Goal: Transaction & Acquisition: Purchase product/service

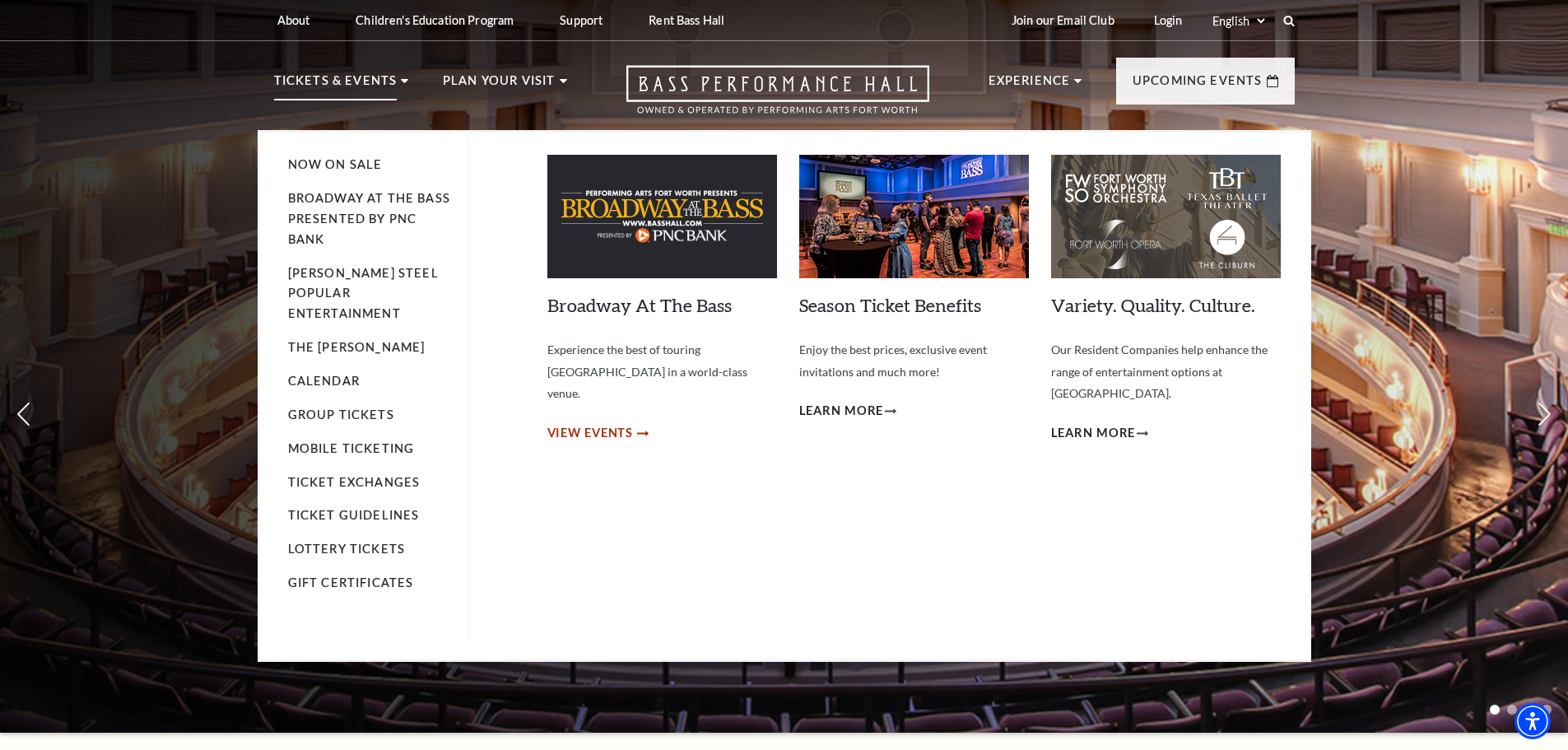
click at [592, 423] on span "View Events" at bounding box center [590, 433] width 86 height 21
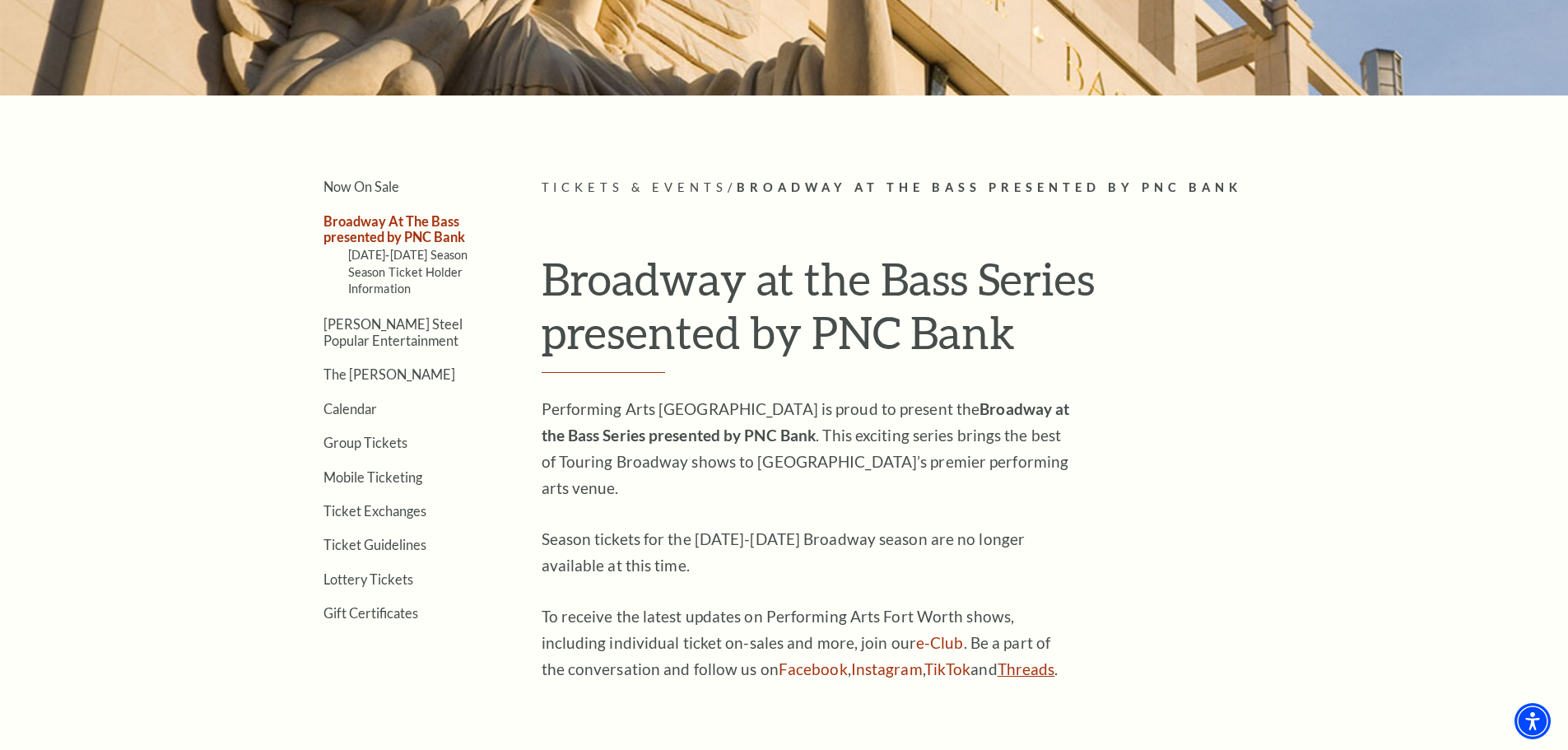
scroll to position [82, 0]
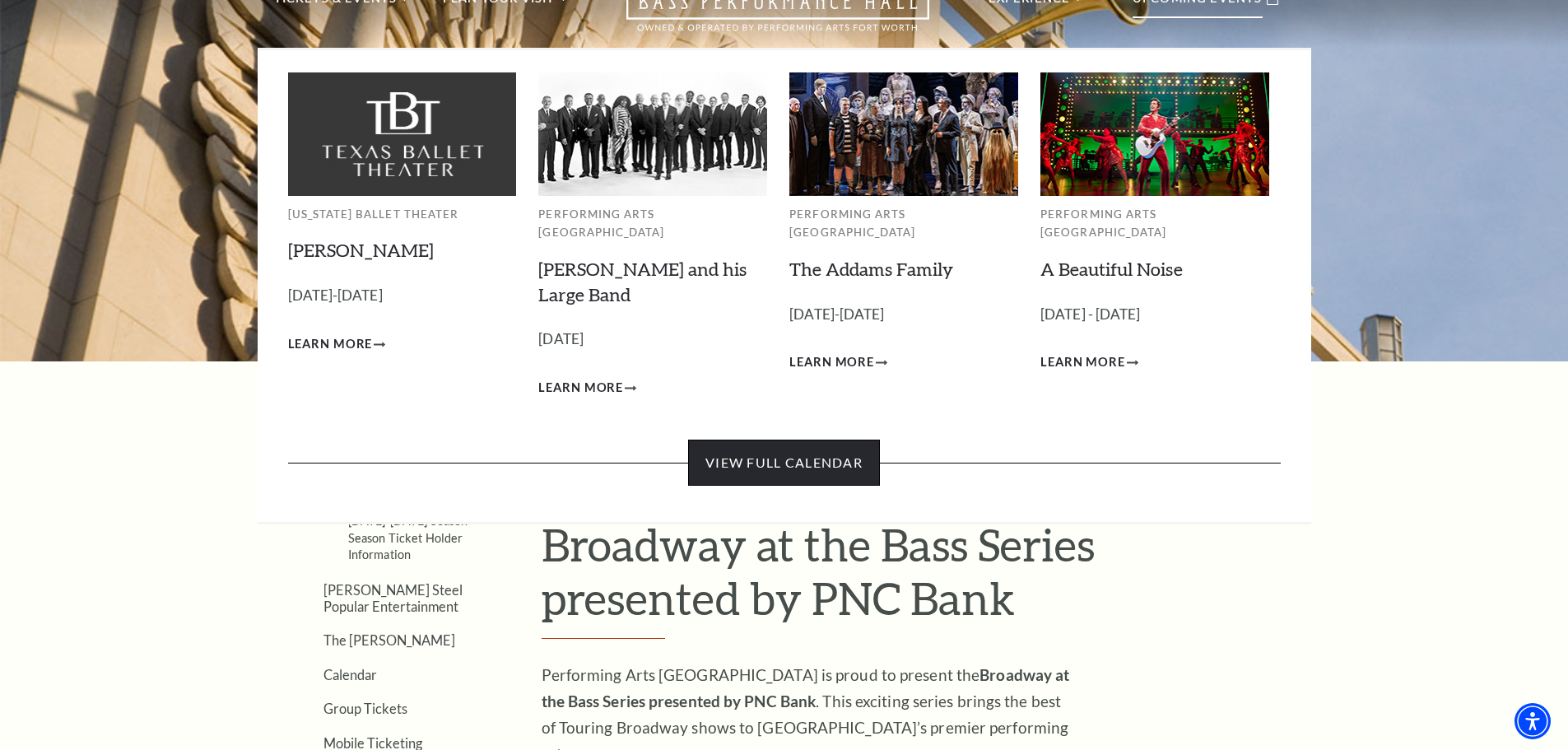
click at [828, 442] on link "View Full Calendar" at bounding box center [783, 462] width 192 height 46
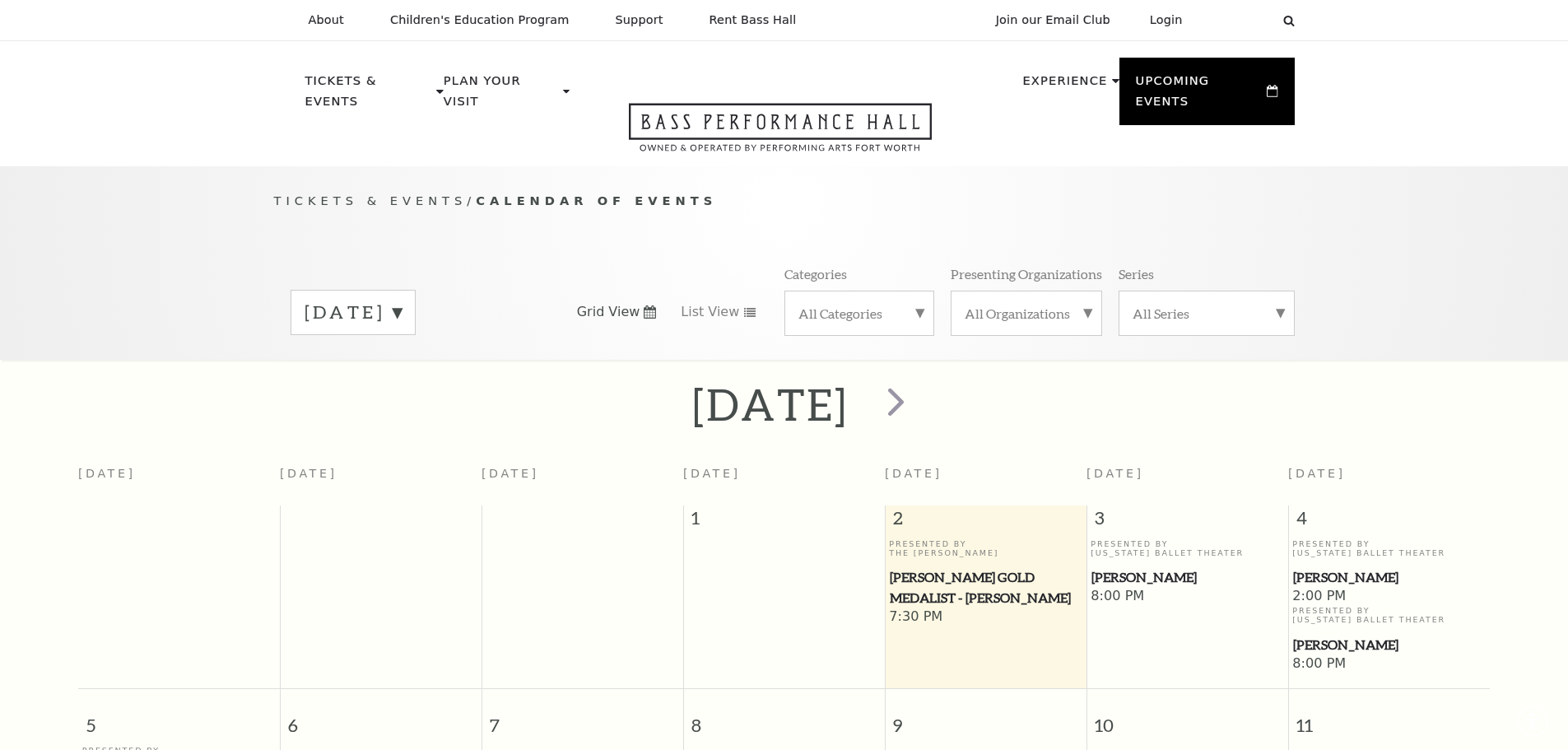
scroll to position [146, 0]
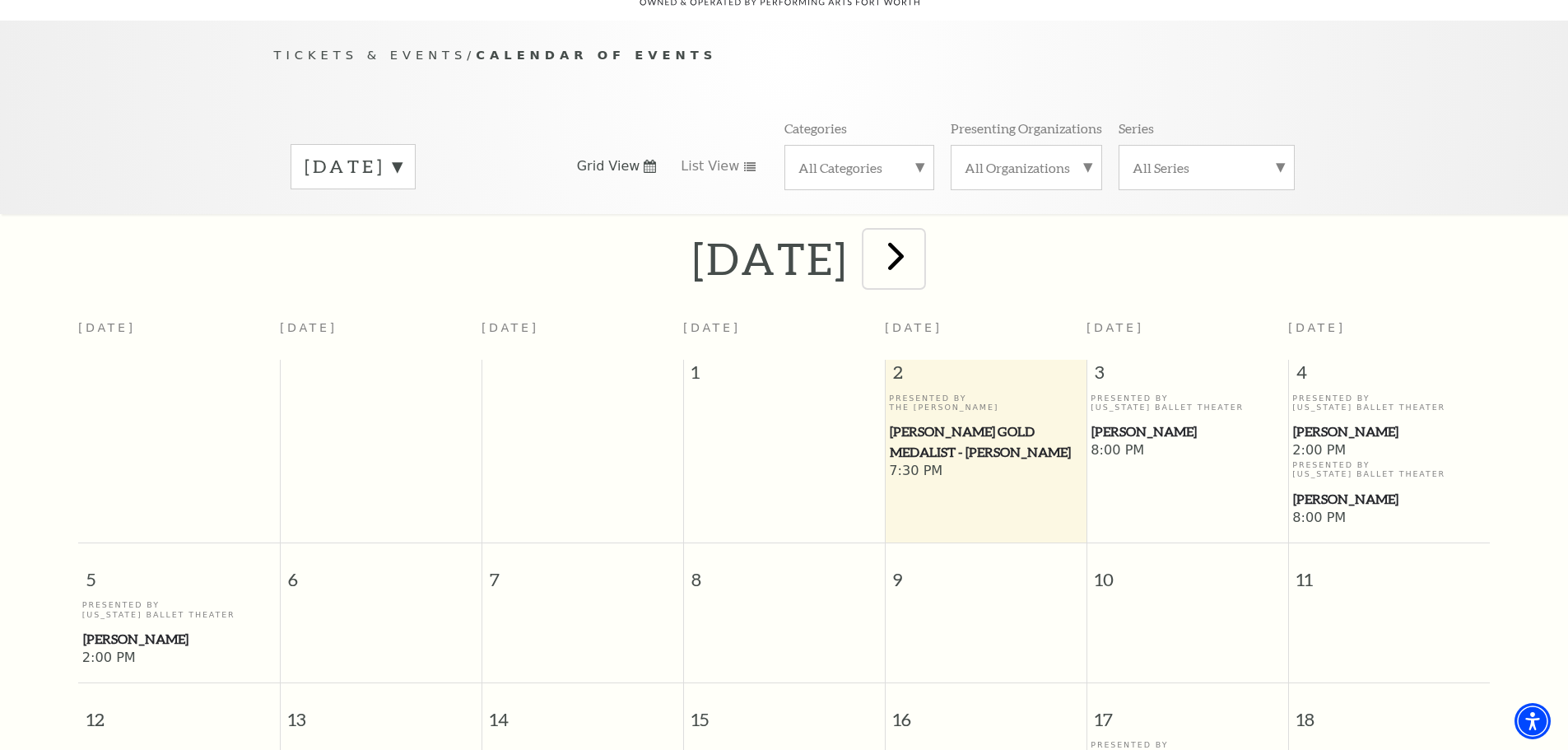
click at [919, 246] on span "next" at bounding box center [895, 255] width 47 height 47
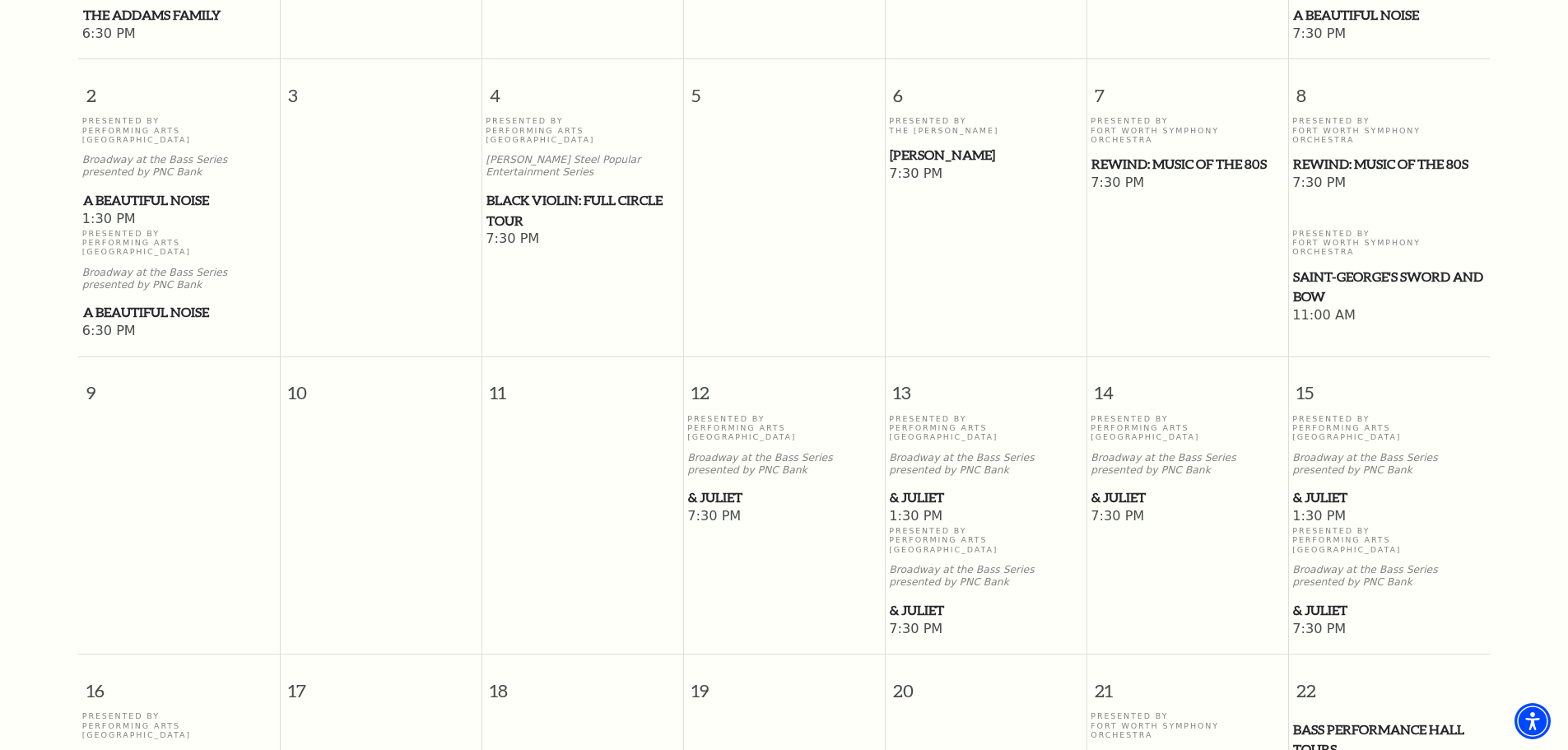
scroll to position [886, 0]
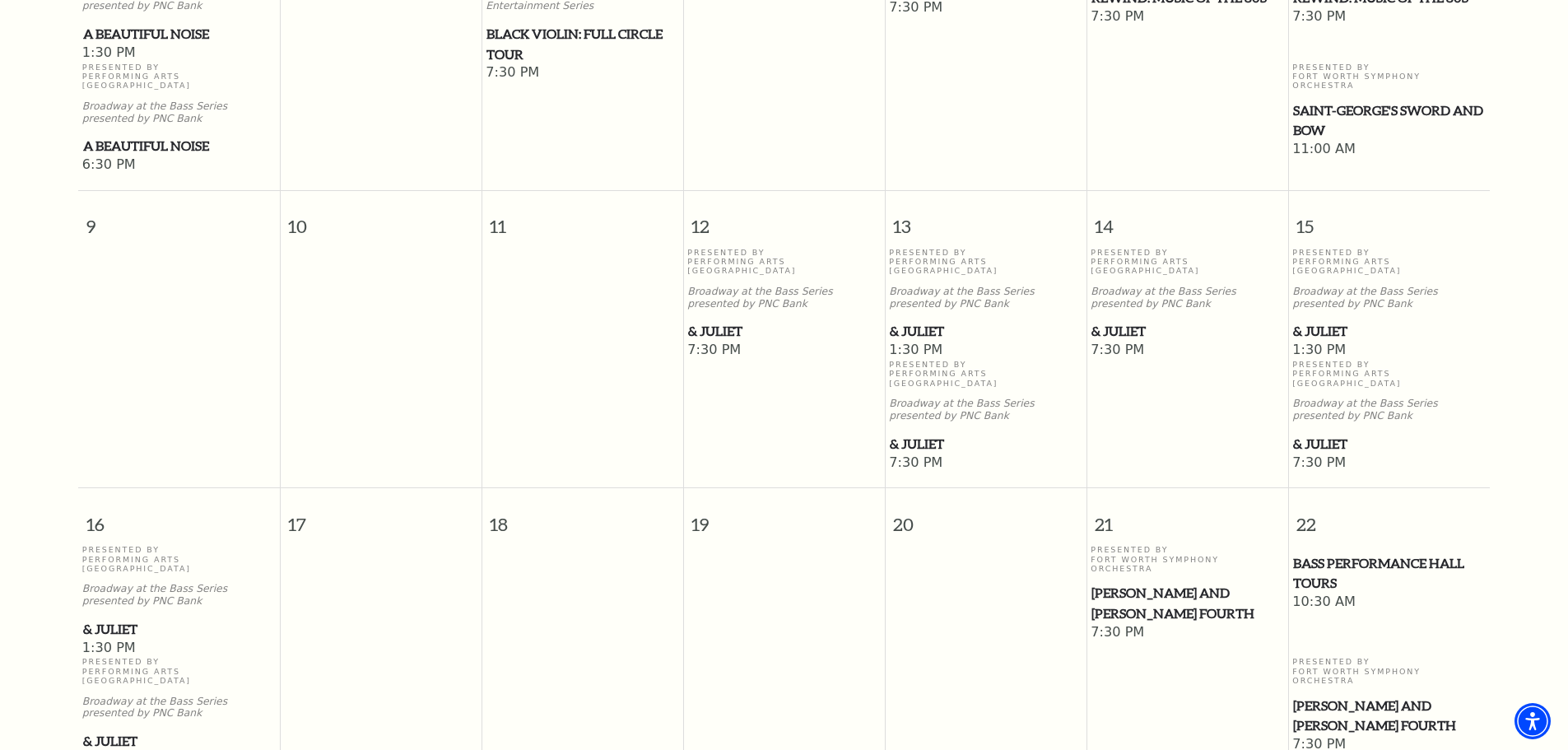
click at [1119, 321] on span "& Juliet" at bounding box center [1186, 331] width 192 height 21
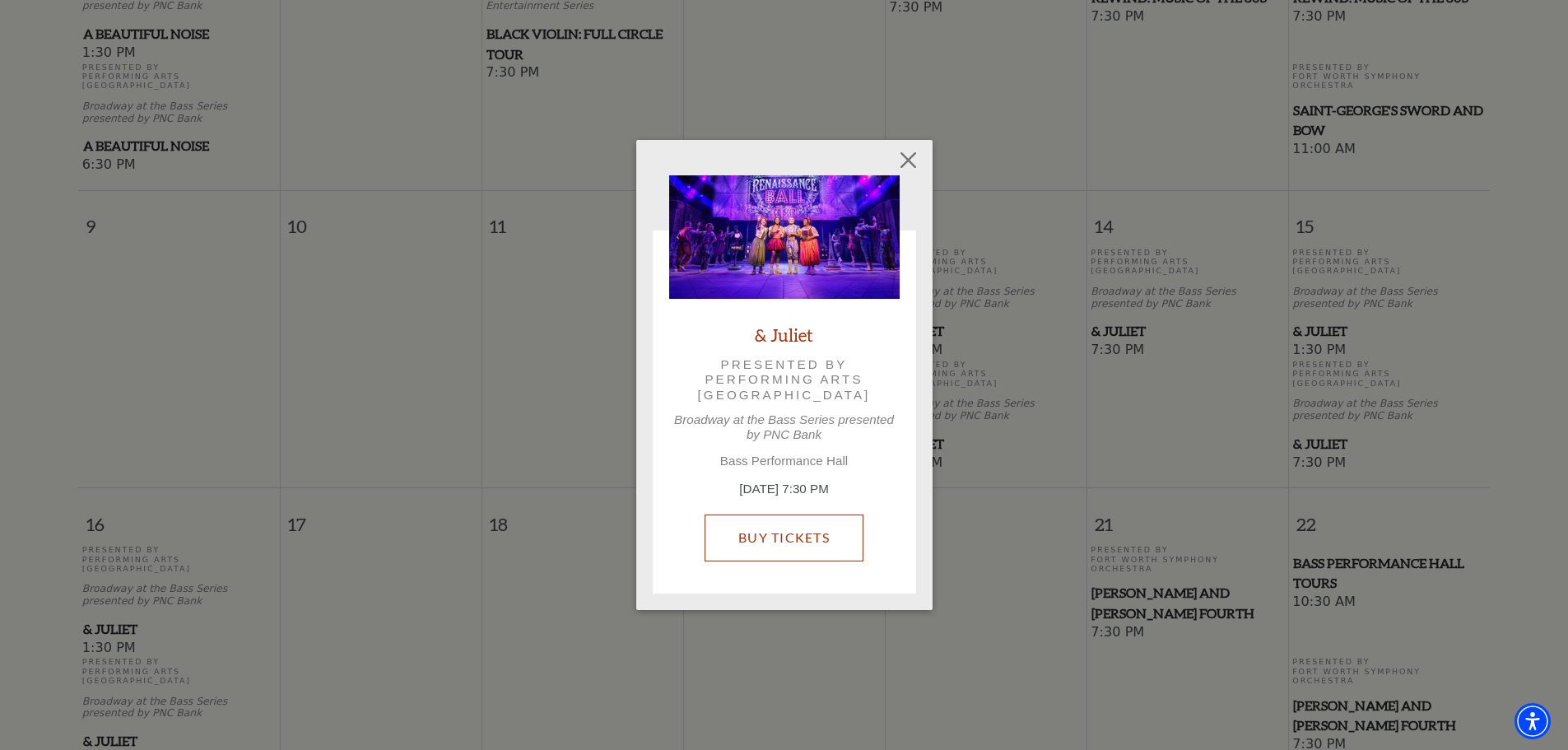
click at [834, 552] on link "Buy Tickets" at bounding box center [784, 537] width 159 height 46
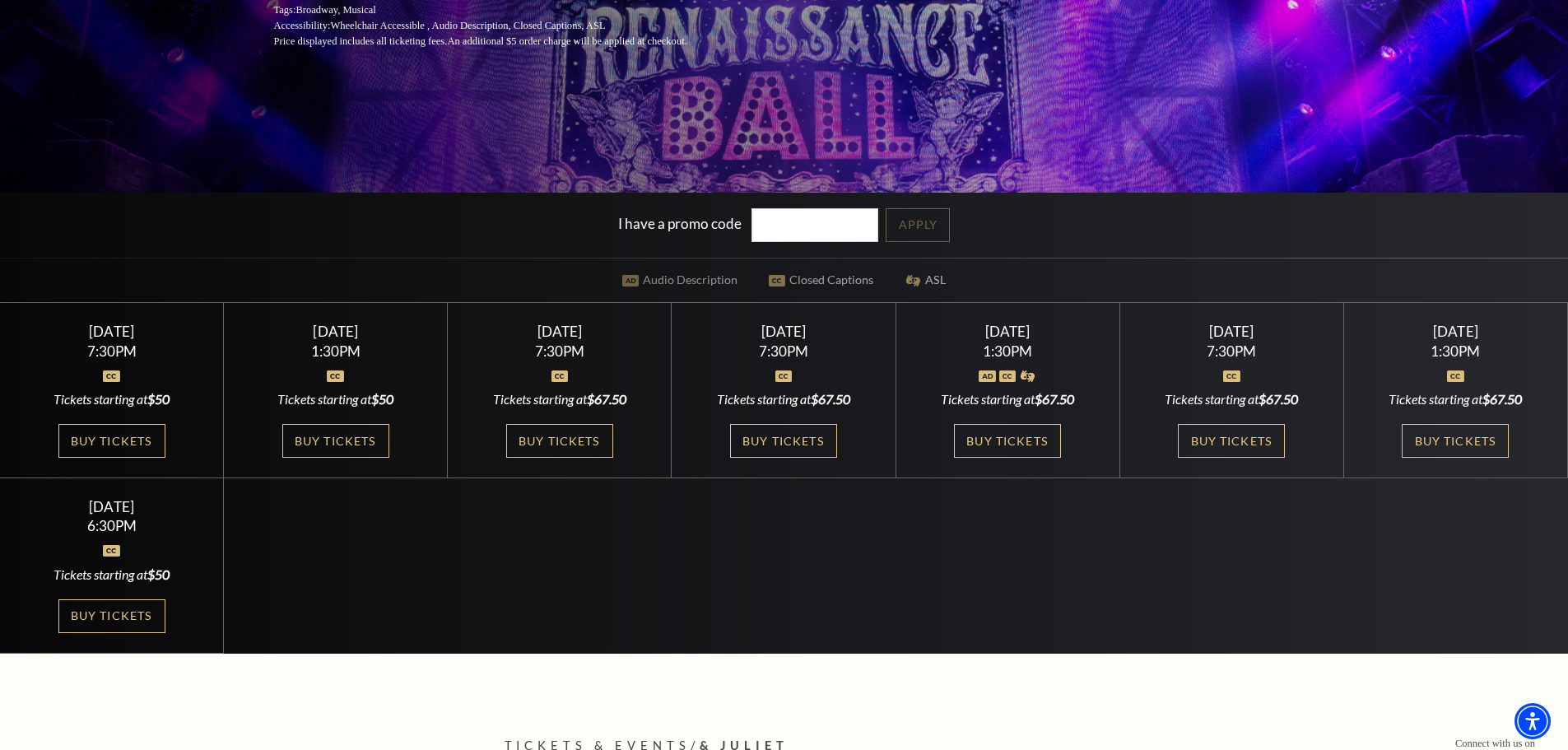
scroll to position [411, 0]
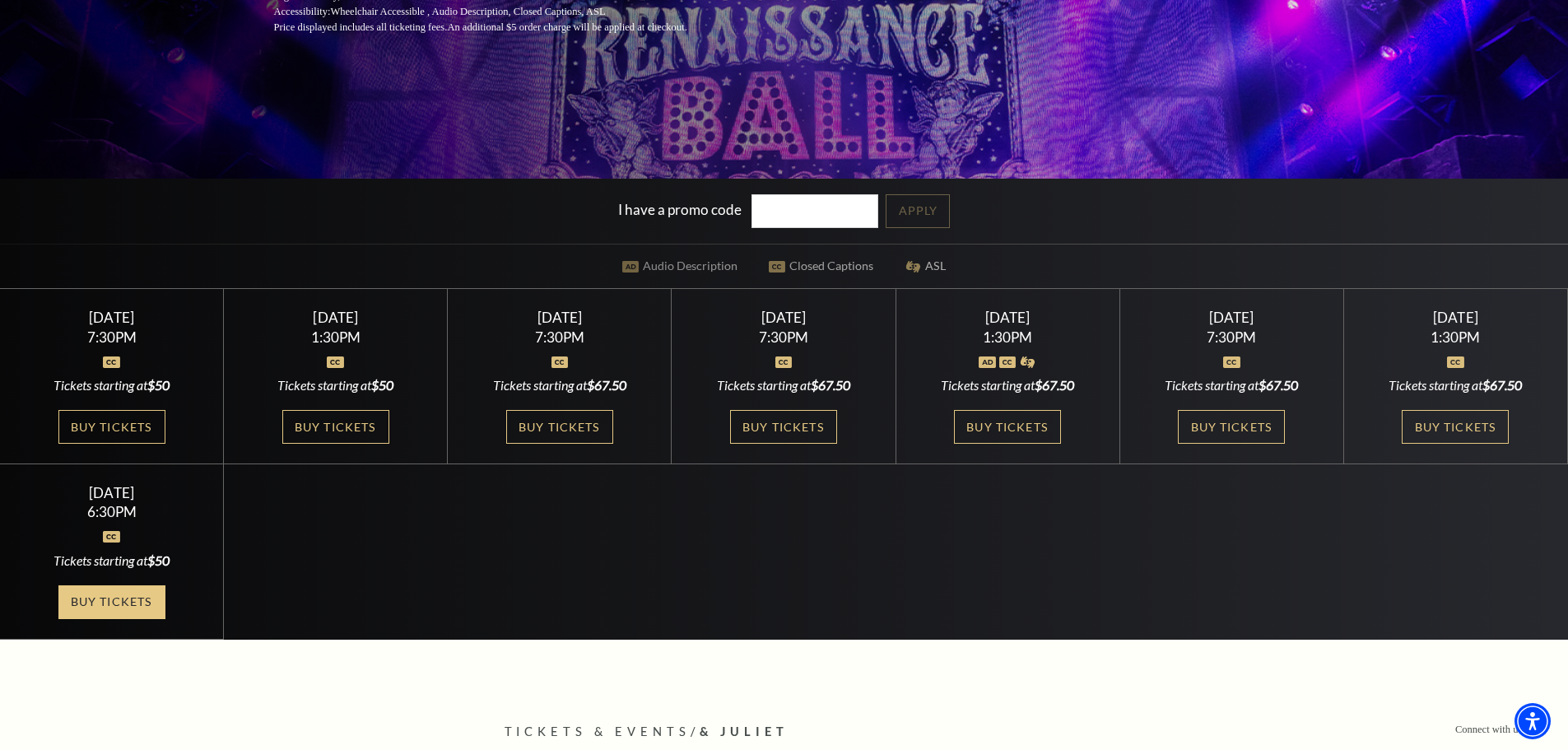
click at [135, 603] on link "Buy Tickets" at bounding box center [112, 602] width 107 height 34
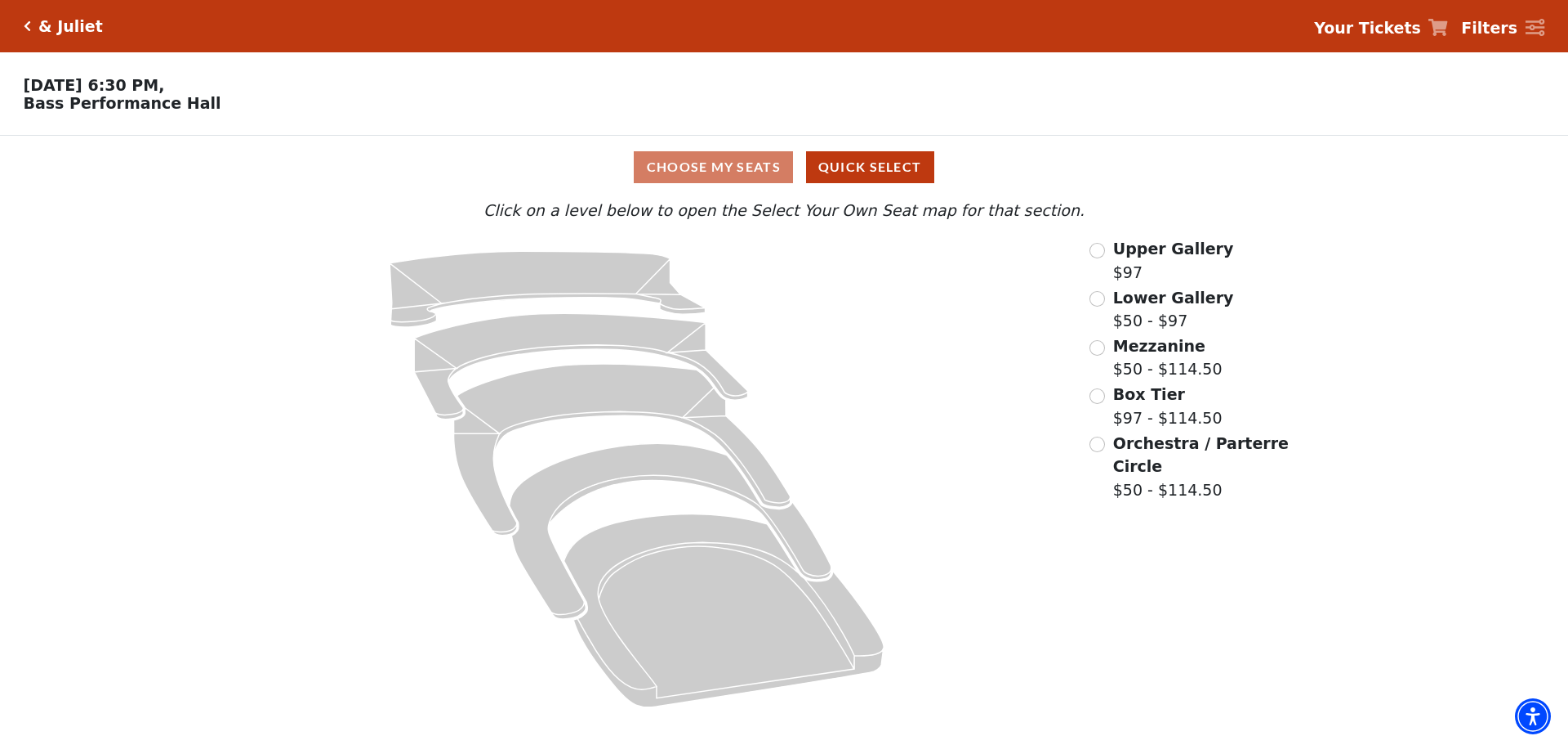
click at [690, 172] on div "Choose My Seats Quick Select" at bounding box center [784, 167] width 1176 height 32
click at [1105, 450] on div "Orchestra / Parterre Circle $50 - $114.50" at bounding box center [1190, 466] width 202 height 70
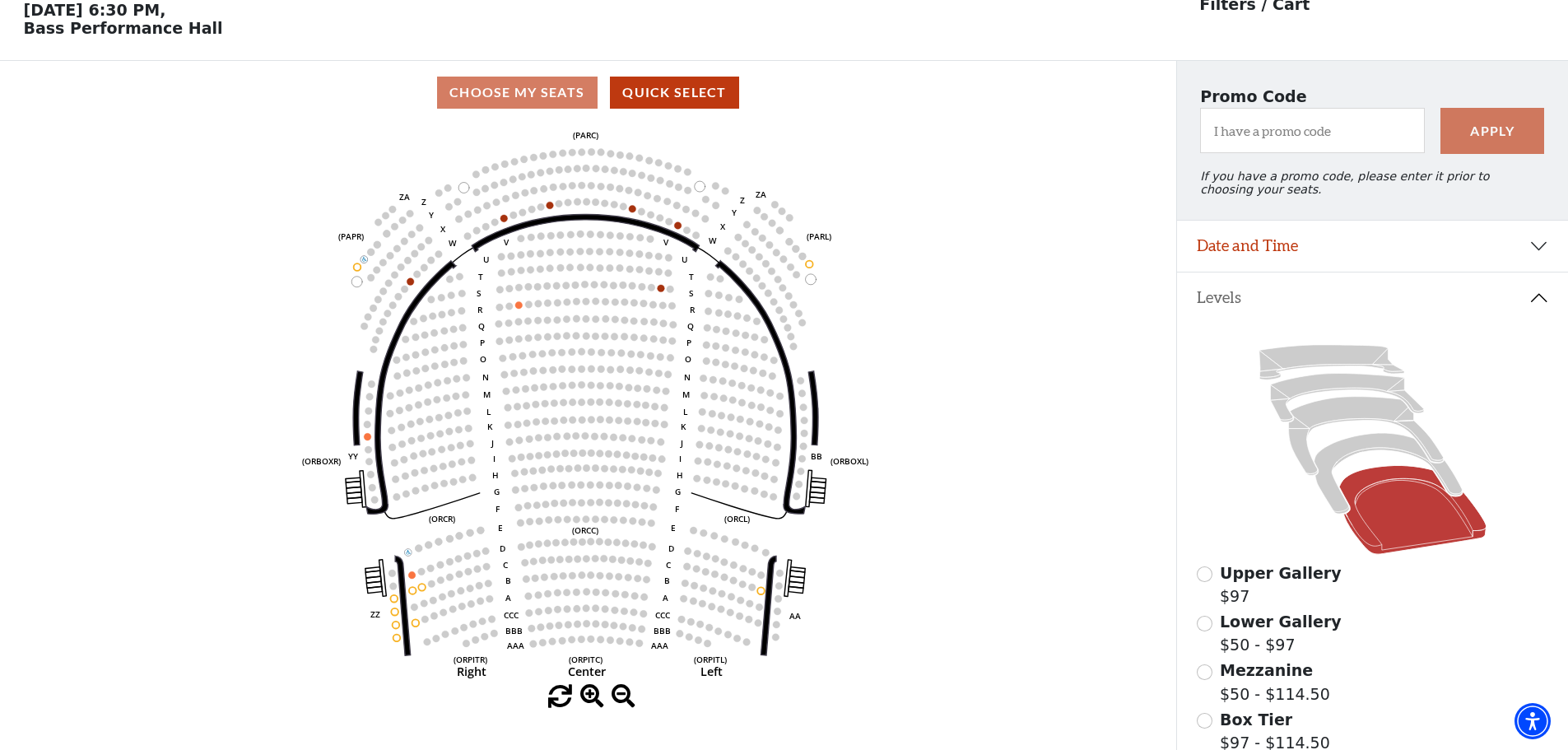
scroll to position [76, 0]
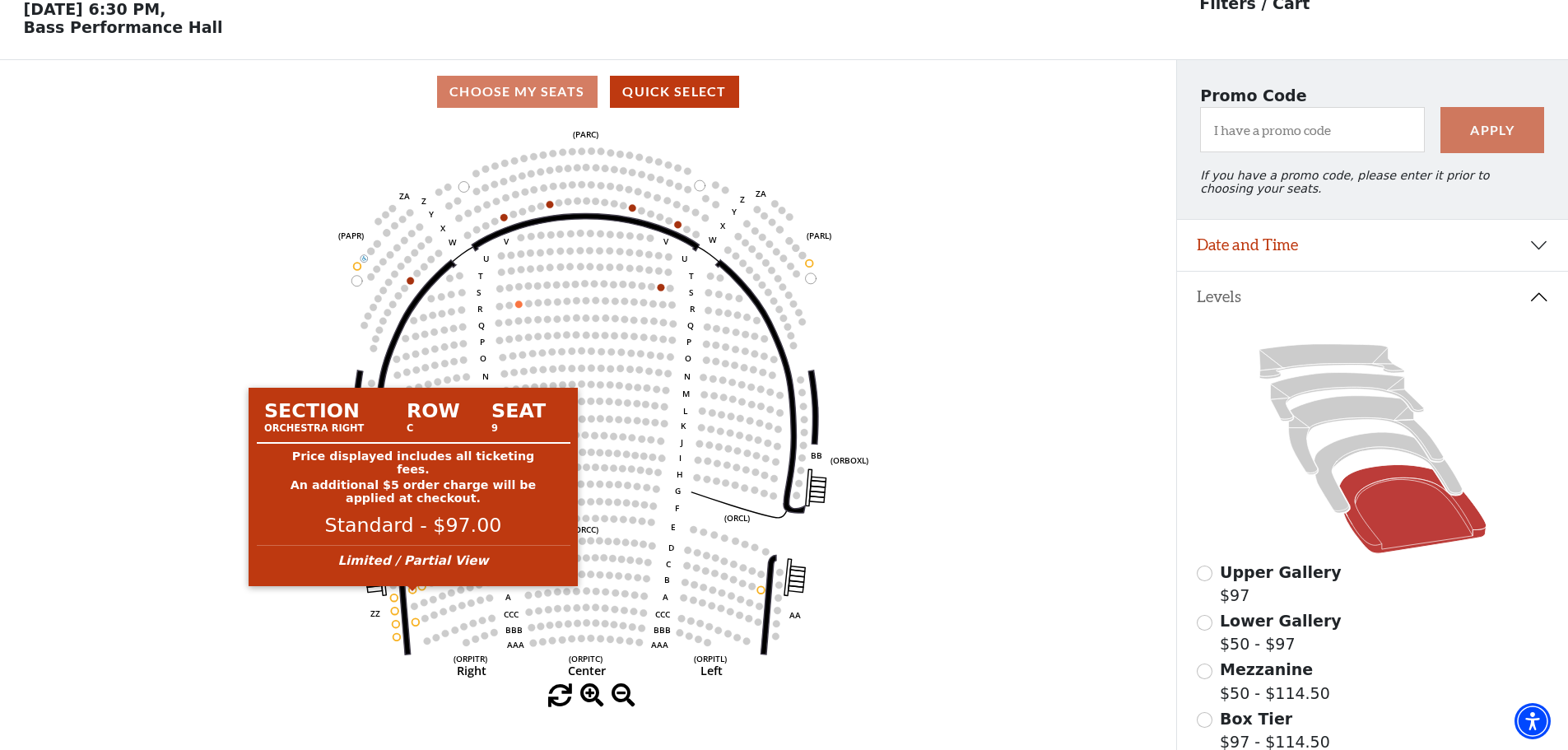
click at [412, 593] on circle at bounding box center [412, 589] width 7 height 7
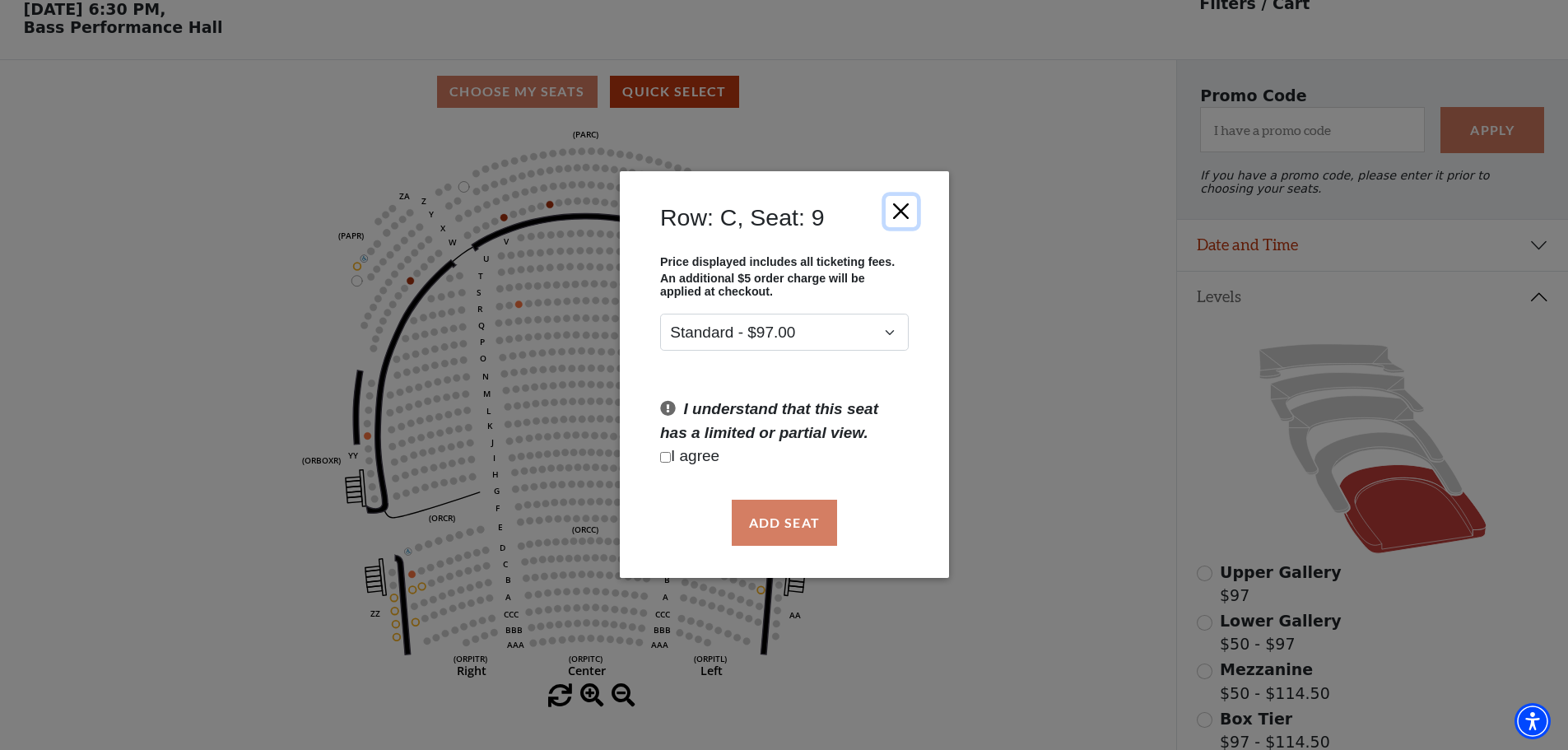
click at [899, 199] on button "Close" at bounding box center [899, 211] width 31 height 31
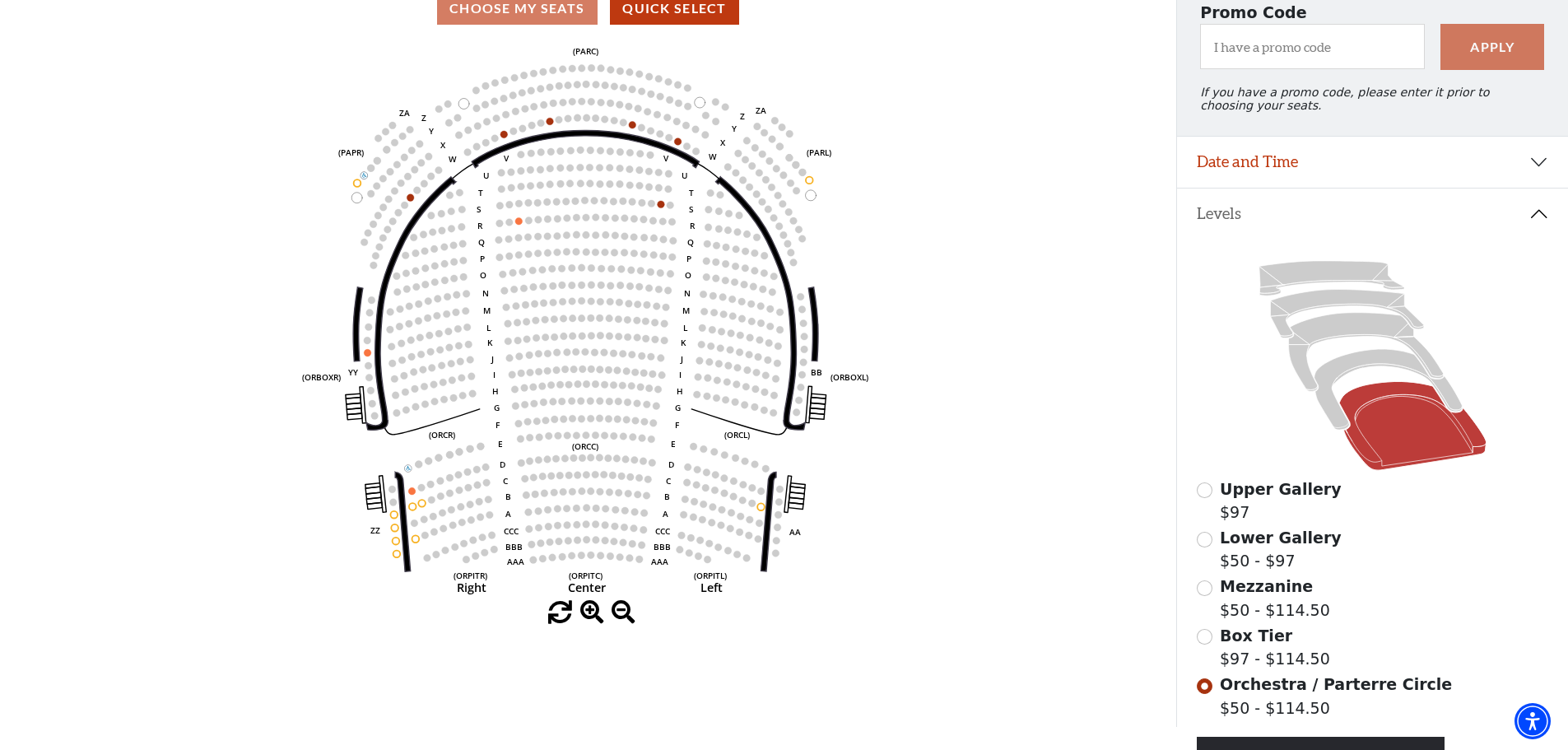
scroll to position [324, 0]
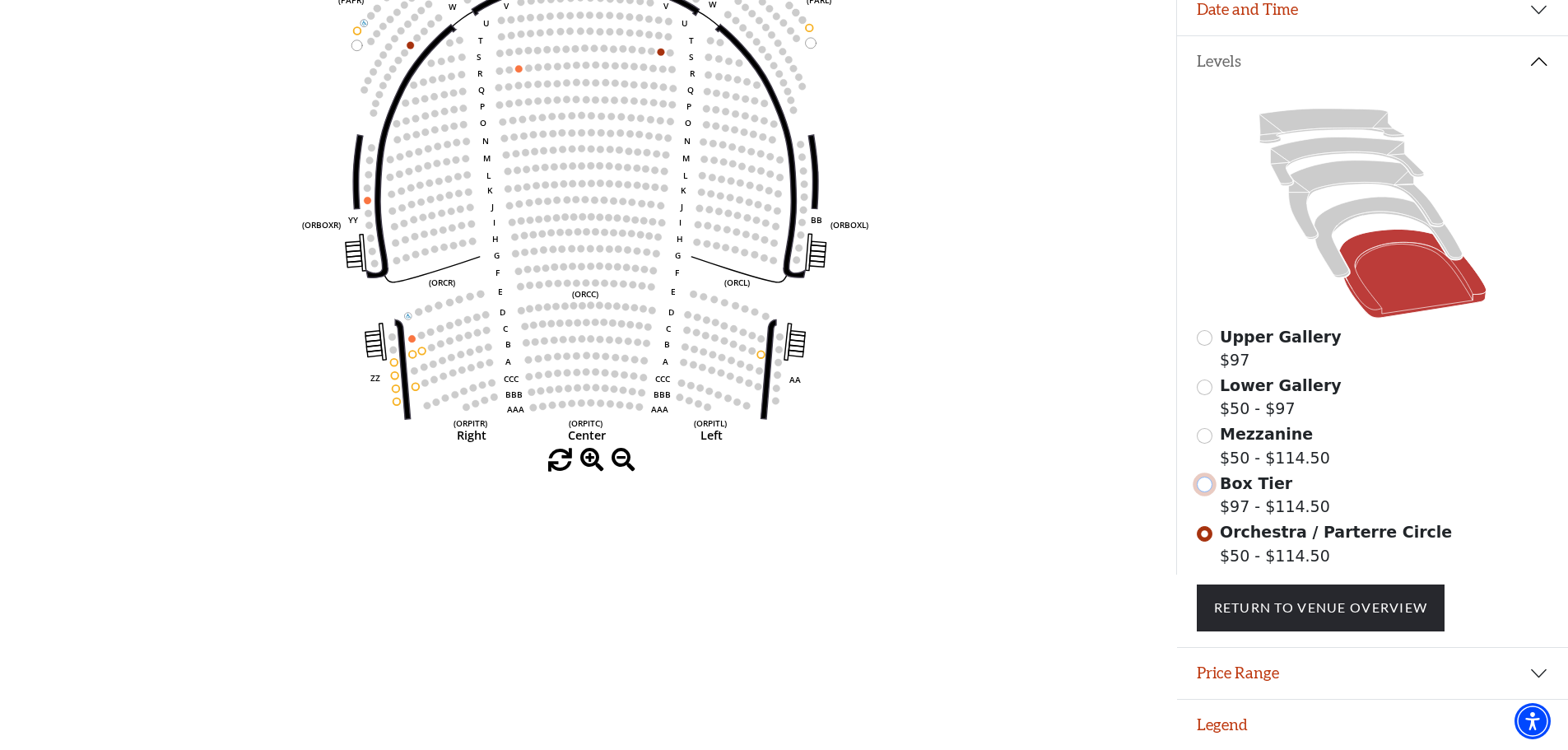
click at [1211, 485] on input "Box Tier$97 - $114.50\a" at bounding box center [1204, 485] width 16 height 16
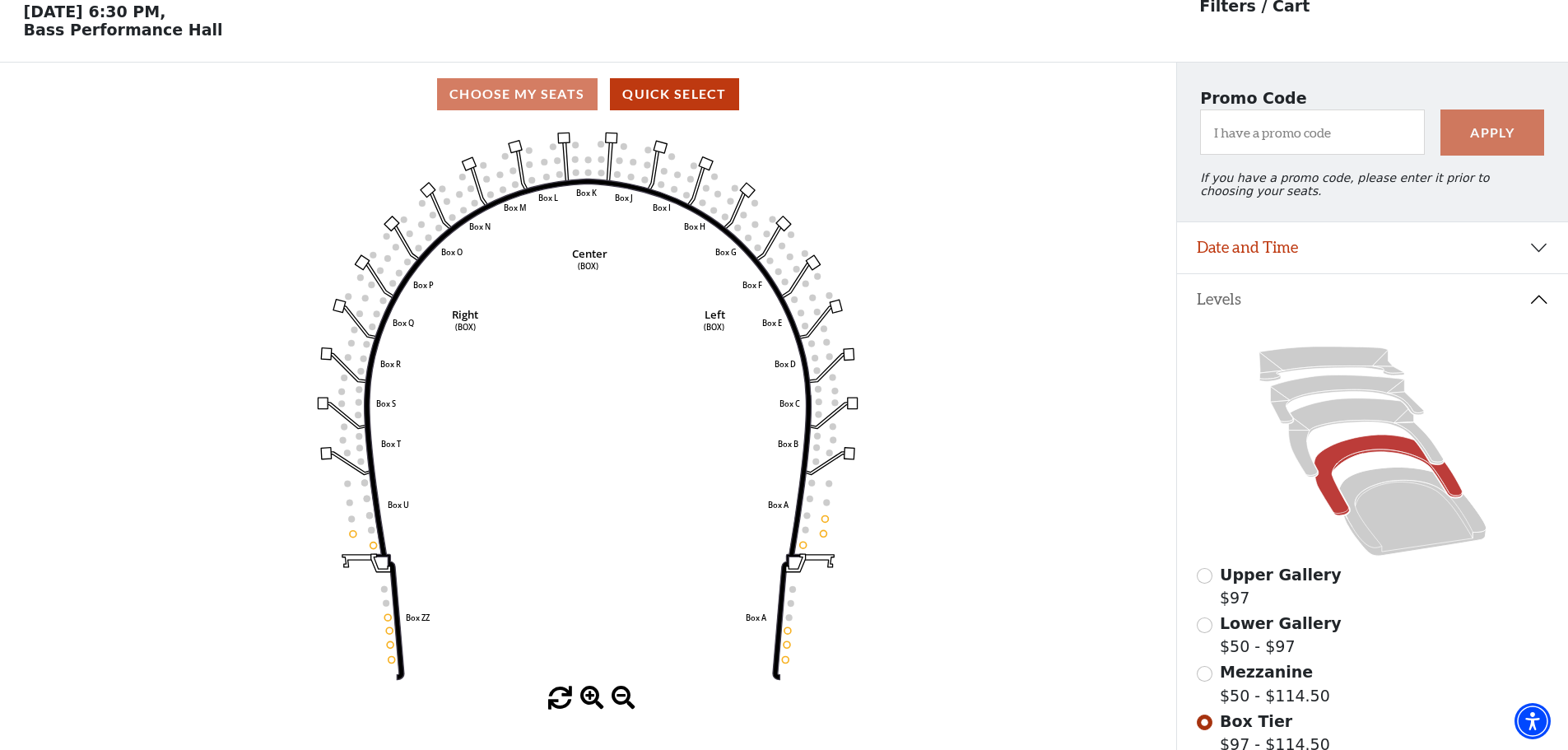
scroll to position [76, 0]
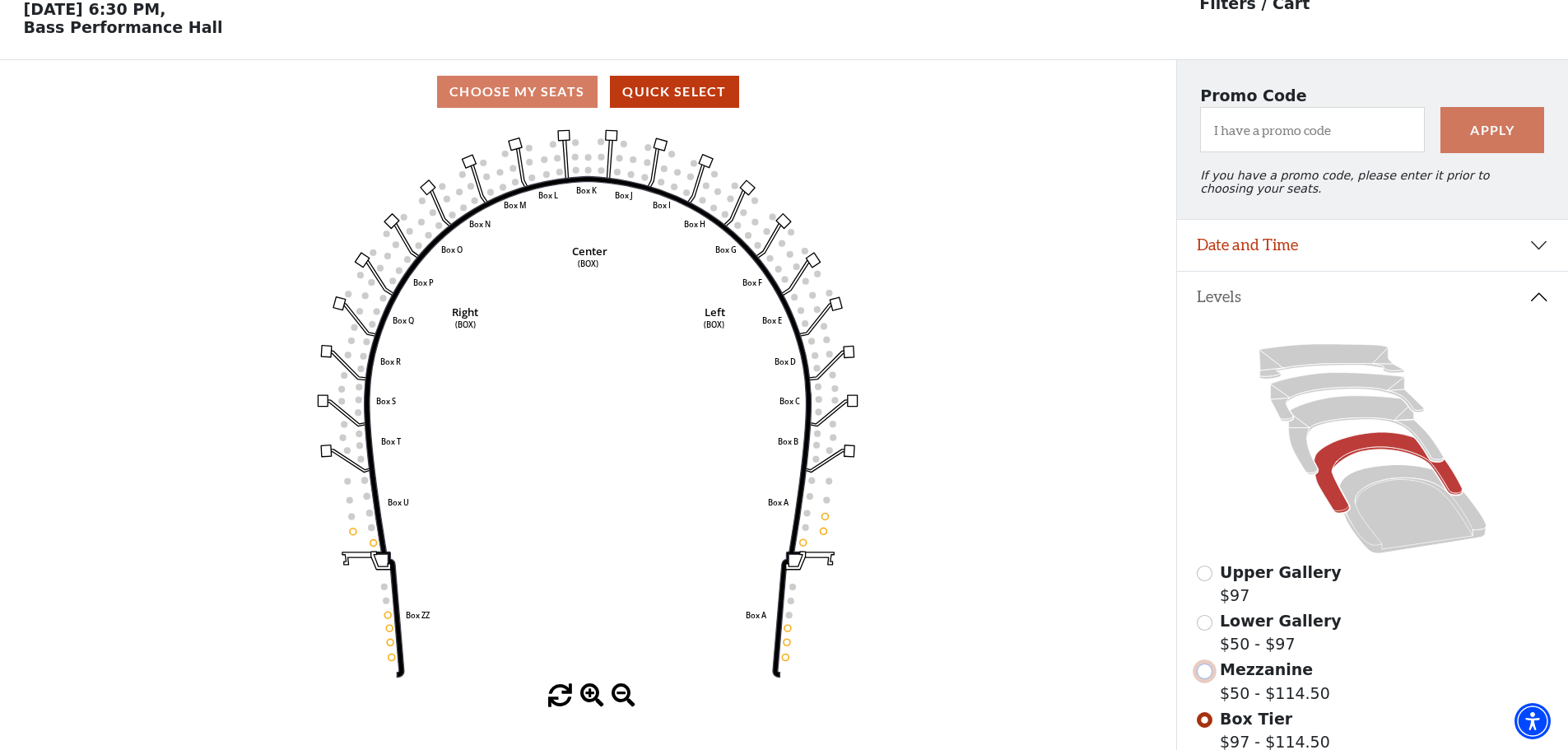
click at [1205, 676] on input "Mezzanine$50 - $114.50\a" at bounding box center [1204, 672] width 16 height 16
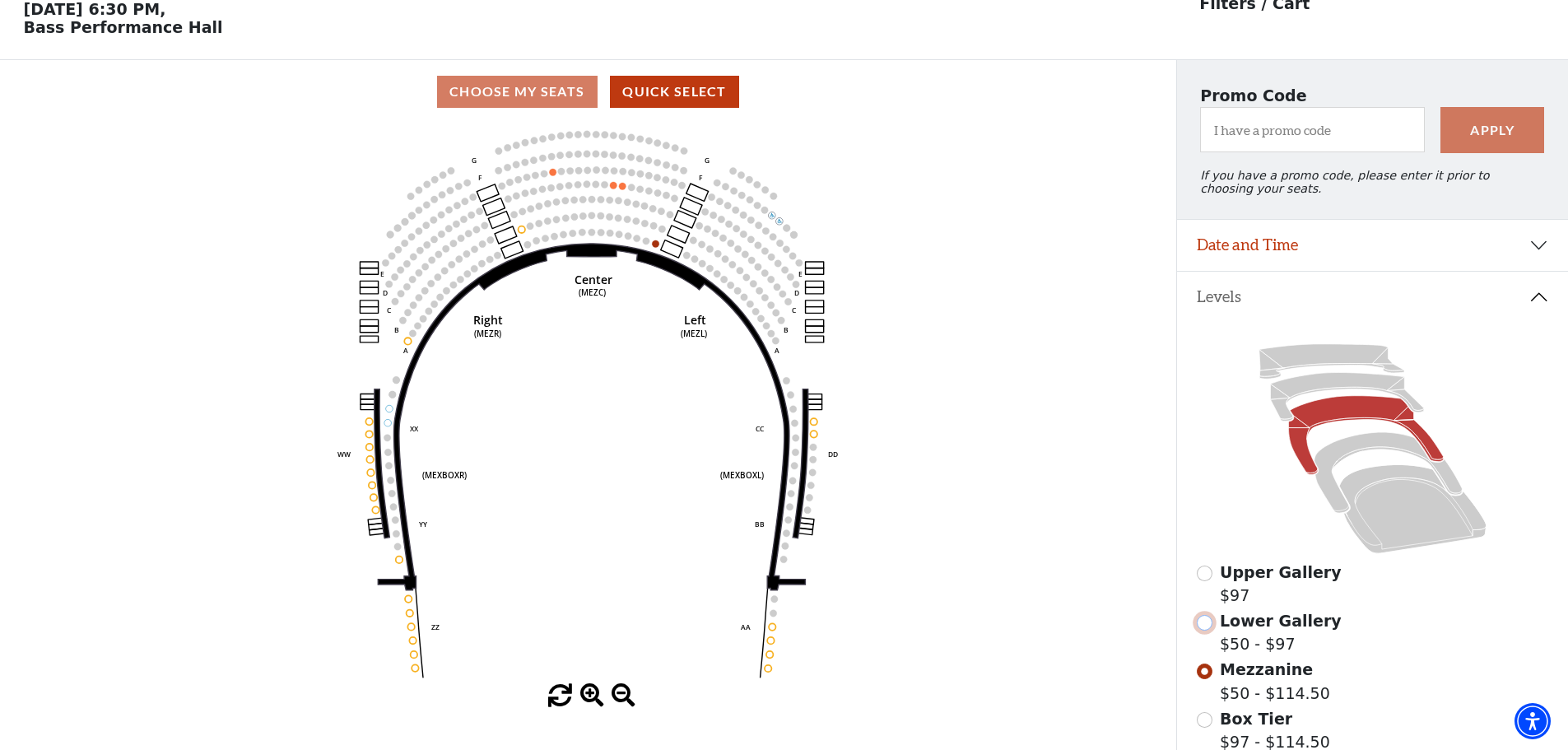
click at [1210, 629] on input "Lower Gallery$50 - $97\a" at bounding box center [1204, 623] width 16 height 16
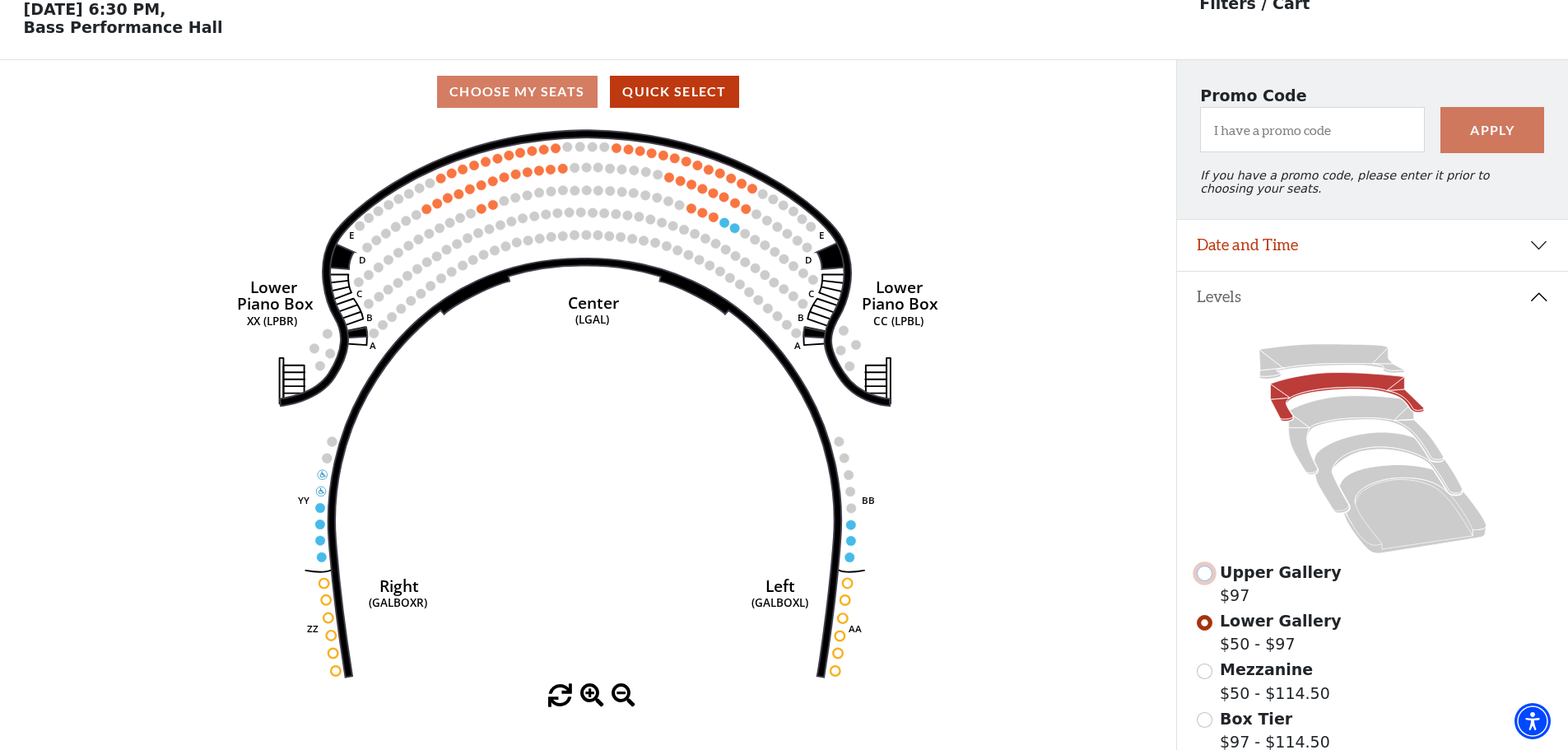
click at [1200, 581] on input "Upper Gallery$97\a" at bounding box center [1204, 573] width 16 height 16
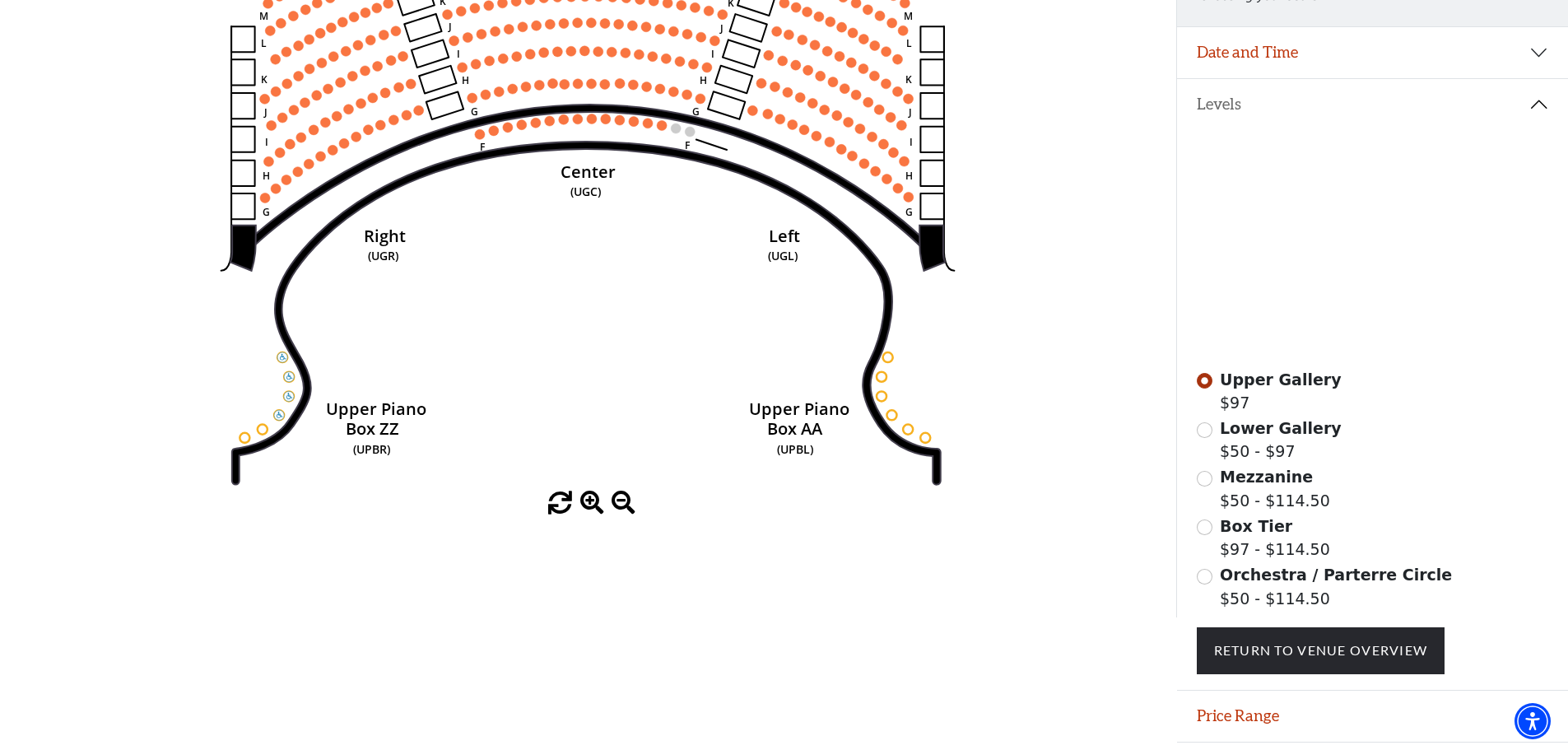
scroll to position [324, 0]
